Goal: Use online tool/utility: Utilize a website feature to perform a specific function

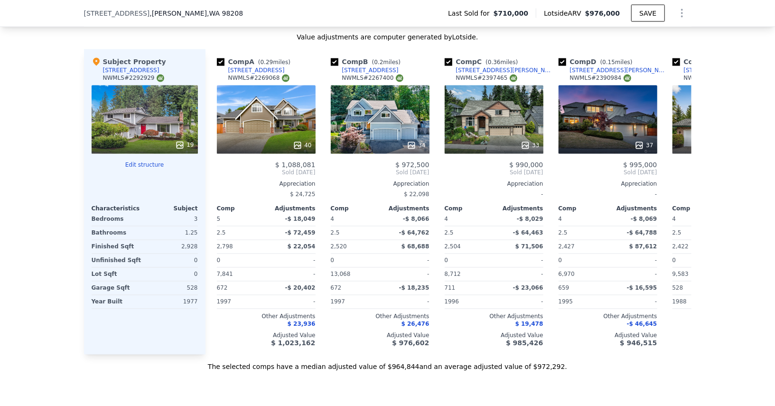
scroll to position [1037, 0]
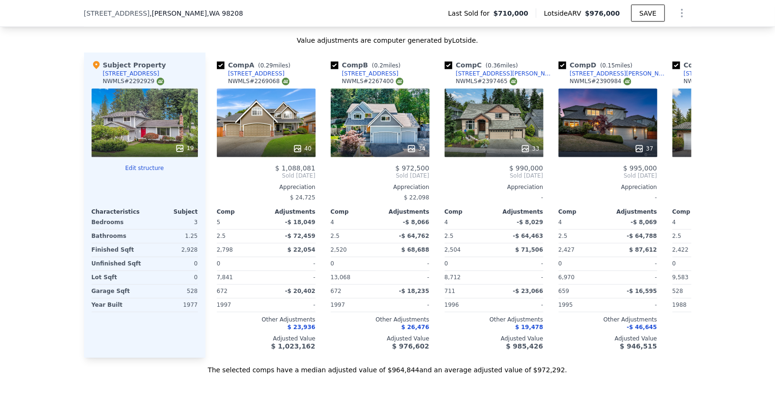
click at [668, 19] on div at bounding box center [679, 13] width 23 height 19
click at [676, 14] on icon "Show Options" at bounding box center [681, 13] width 11 height 11
click at [646, 34] on div "Edit Structure" at bounding box center [638, 37] width 106 height 19
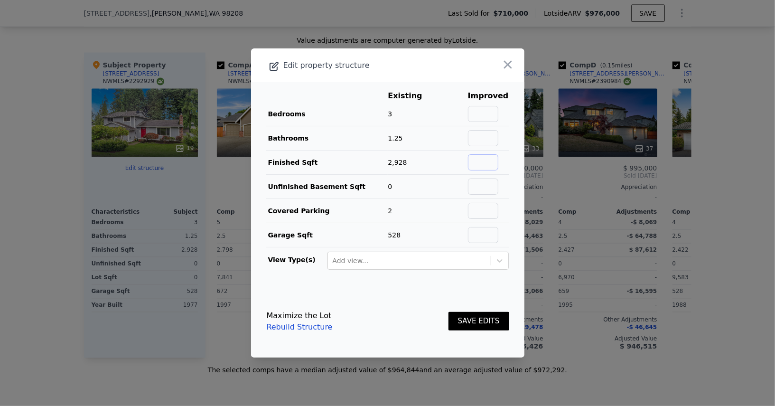
click at [494, 158] on input "text" at bounding box center [483, 162] width 30 height 16
type input "1632"
click at [485, 139] on input "text" at bounding box center [483, 138] width 30 height 16
type input "2.25"
click at [488, 312] on button "SAVE EDITS" at bounding box center [478, 321] width 61 height 19
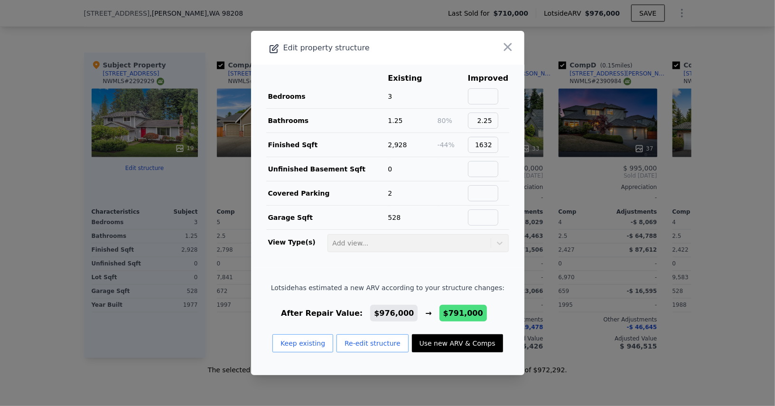
click at [450, 341] on button "Use new ARV & Comps" at bounding box center [457, 343] width 91 height 18
type input "4"
type input "1.5"
type input "2.25"
type input "1339"
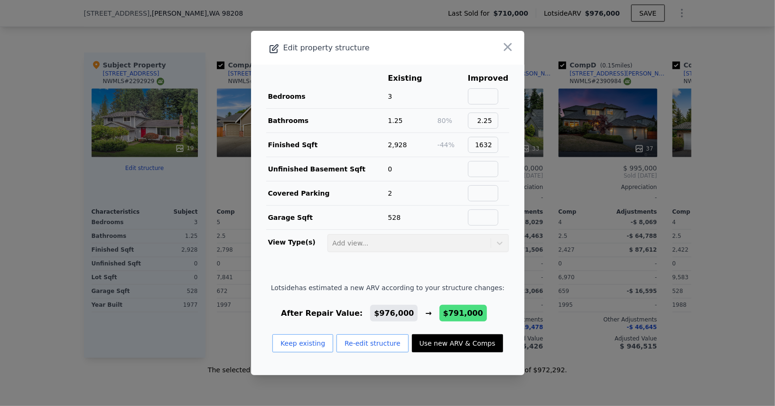
type input "2062"
type input "12197"
type input "$ 791,000"
type input "-$ 29,490"
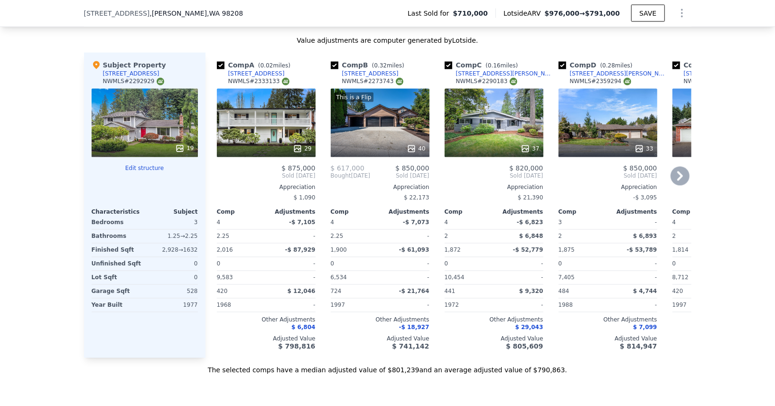
click at [263, 109] on div "29" at bounding box center [266, 123] width 99 height 68
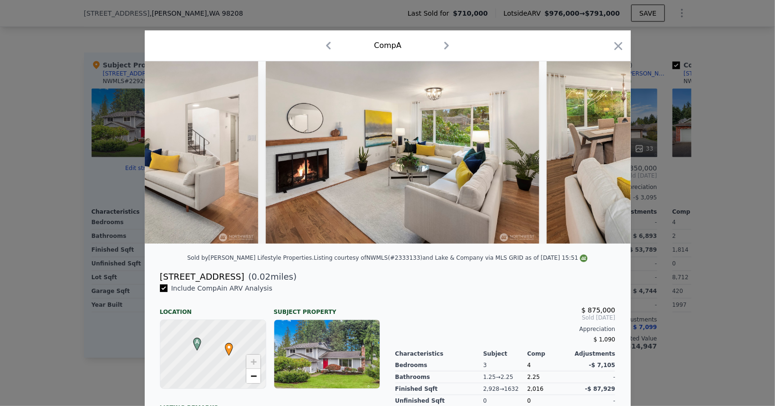
scroll to position [0, 1287]
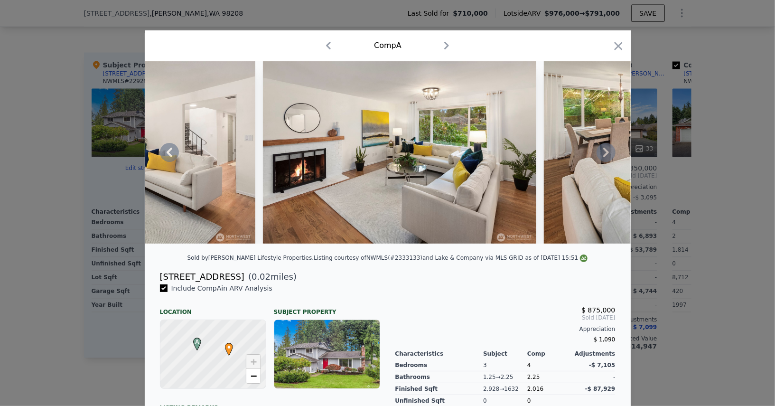
click at [431, 150] on img at bounding box center [399, 152] width 273 height 182
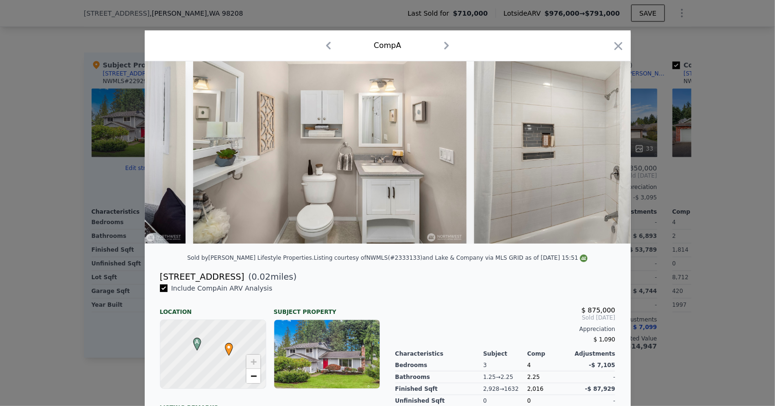
scroll to position [0, 6332]
